Goal: Information Seeking & Learning: Learn about a topic

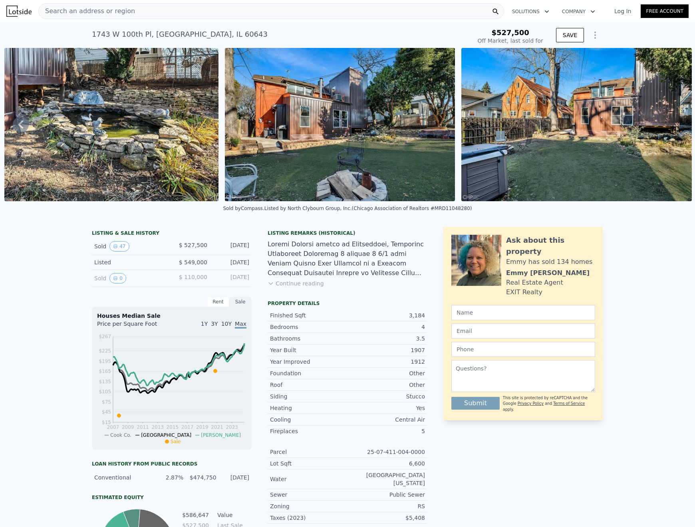
type input "$ 674,000"
type input "$ 62,751"
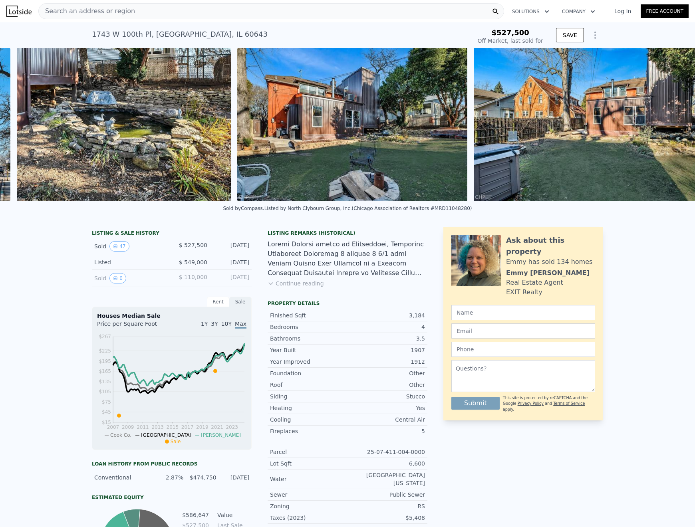
scroll to position [0, 10692]
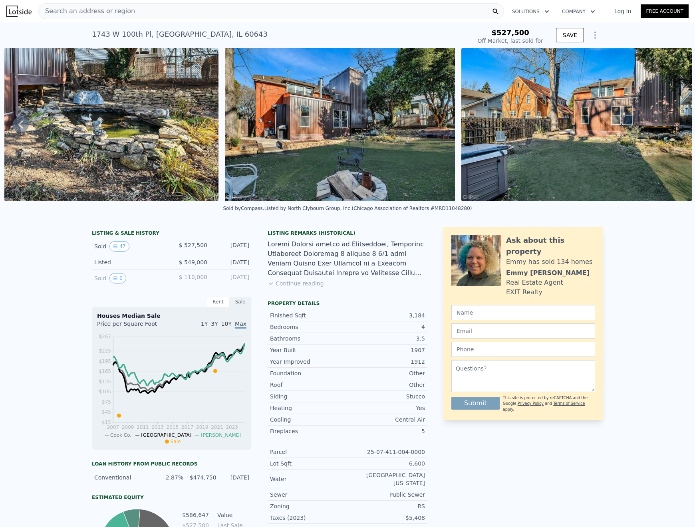
click at [488, 132] on img at bounding box center [576, 124] width 230 height 153
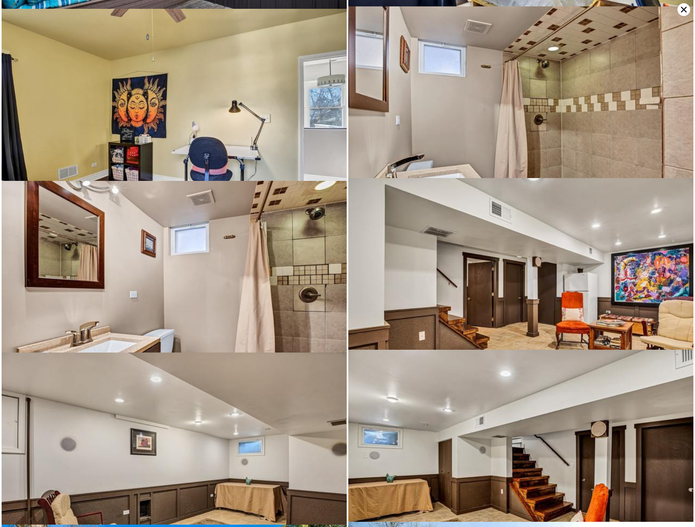
scroll to position [2751, 0]
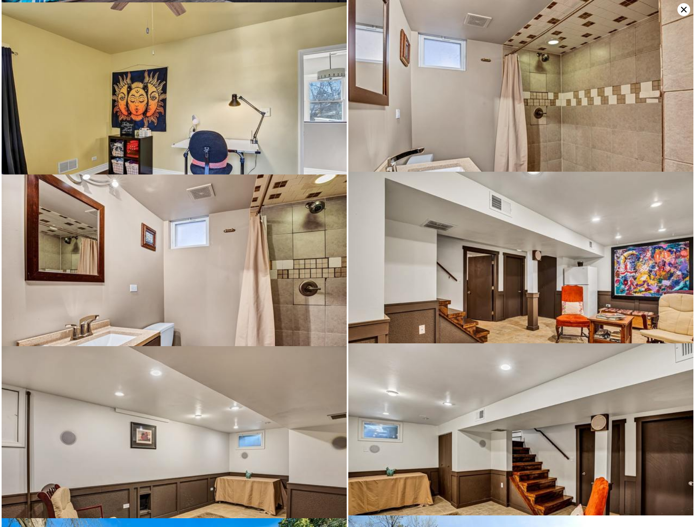
click at [558, 264] on img at bounding box center [520, 287] width 345 height 230
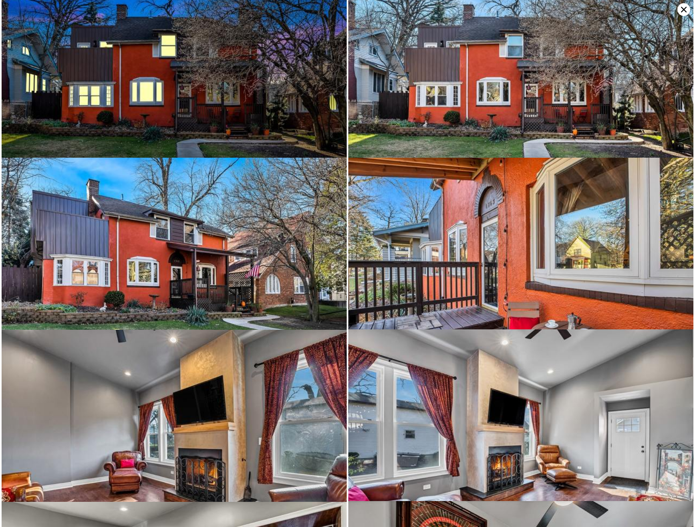
scroll to position [0, 0]
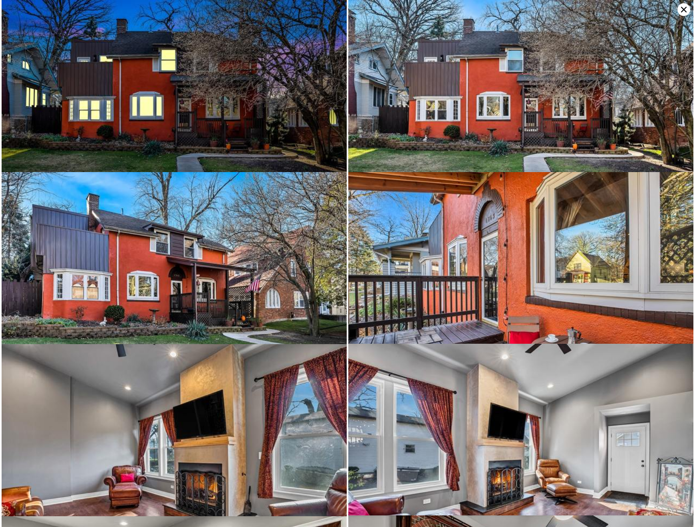
click at [684, 9] on icon at bounding box center [684, 10] width 6 height 6
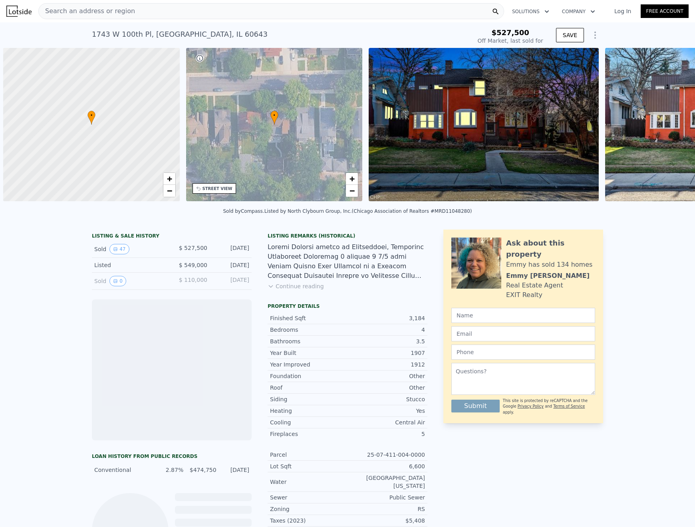
scroll to position [0, 3]
